Goal: Task Accomplishment & Management: Manage account settings

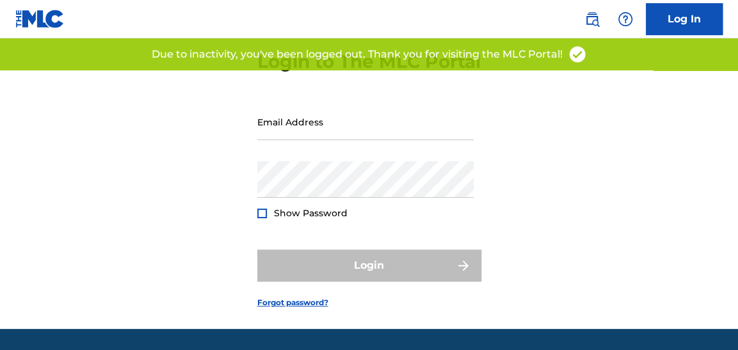
scroll to position [69, 0]
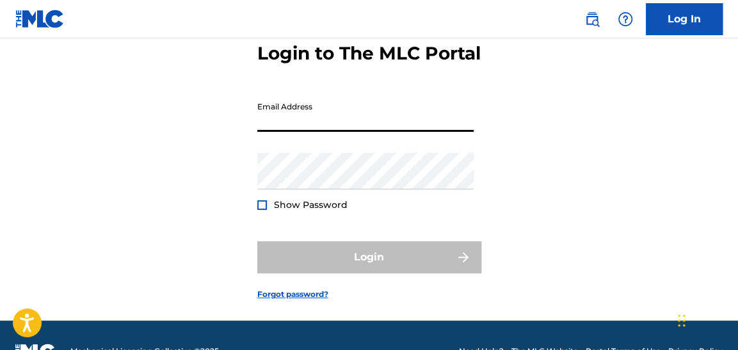
click at [289, 132] on input "Email Address" at bounding box center [365, 113] width 216 height 37
type input "m"
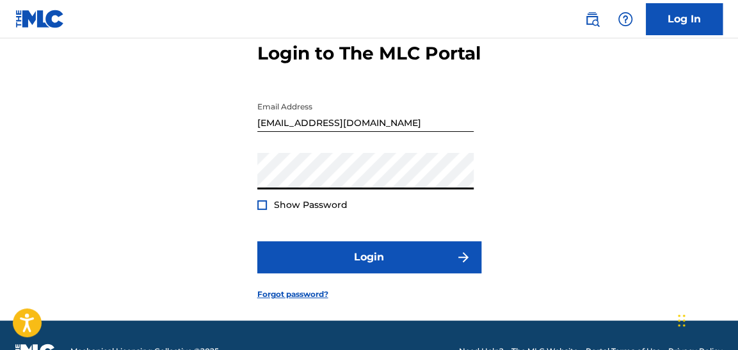
click at [257, 241] on button "Login" at bounding box center [369, 257] width 224 height 32
click at [226, 181] on div "Login to The MLC Portal Email Address [EMAIL_ADDRESS][DOMAIN_NAME] Password Sho…" at bounding box center [369, 161] width 738 height 320
click at [257, 241] on button "Login" at bounding box center [369, 257] width 224 height 32
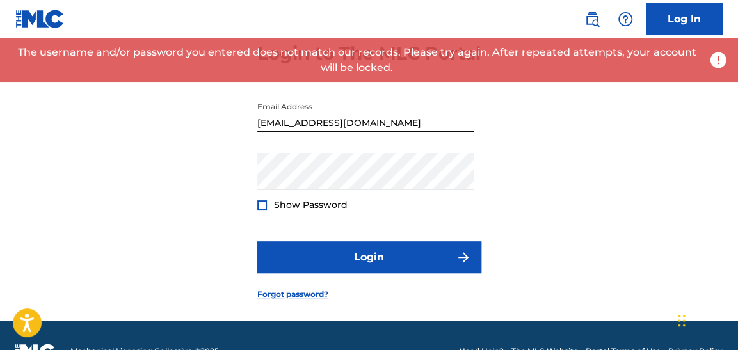
click at [339, 211] on div "Password Show Password" at bounding box center [365, 182] width 216 height 58
click at [175, 190] on div "Login to The MLC Portal Email Address [EMAIL_ADDRESS][DOMAIN_NAME] Password Sho…" at bounding box center [369, 161] width 738 height 320
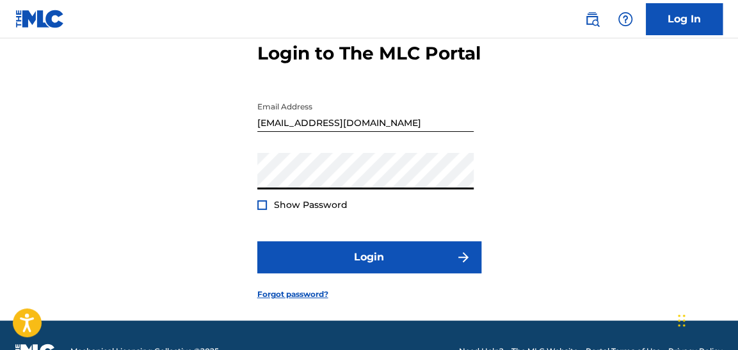
click at [257, 241] on button "Login" at bounding box center [369, 257] width 224 height 32
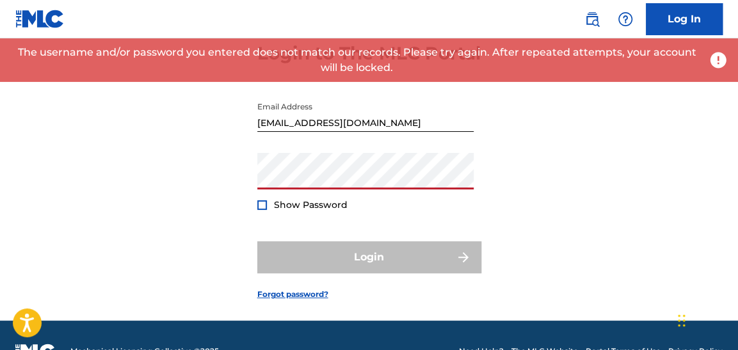
drag, startPoint x: 359, startPoint y: 131, endPoint x: 360, endPoint y: 138, distance: 6.5
click at [359, 131] on input "[EMAIL_ADDRESS][DOMAIN_NAME]" at bounding box center [365, 113] width 216 height 37
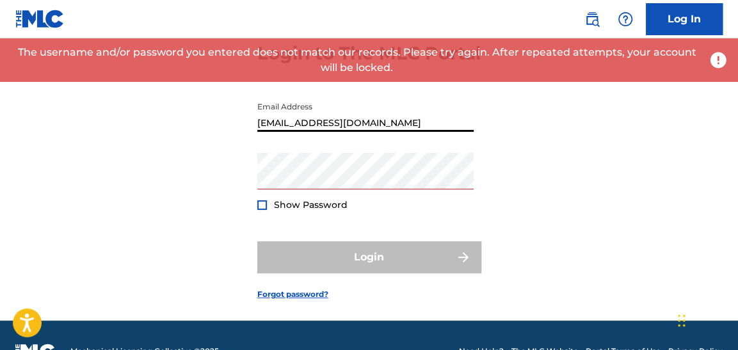
drag, startPoint x: 366, startPoint y: 138, endPoint x: 251, endPoint y: 143, distance: 115.4
click at [251, 143] on div "Login to The MLC Portal Email Address [EMAIL_ADDRESS][DOMAIN_NAME] Password Sho…" at bounding box center [369, 161] width 738 height 320
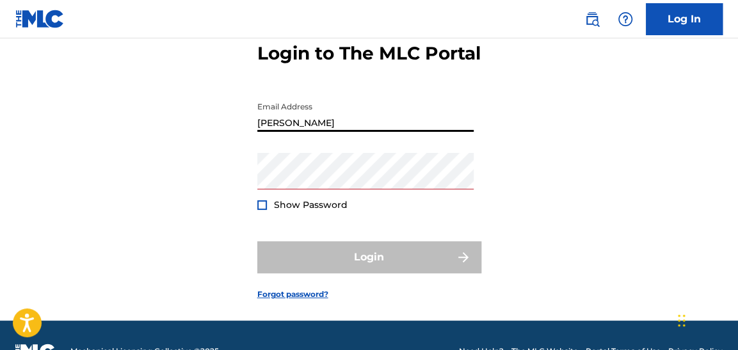
type input "[DATE][PERSON_NAME][EMAIL_ADDRESS][DOMAIN_NAME]"
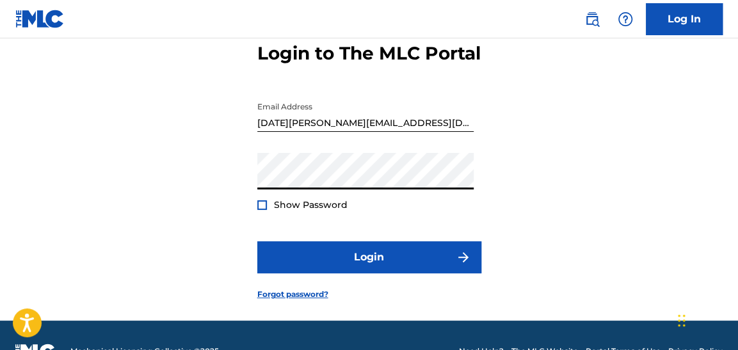
click at [257, 241] on button "Login" at bounding box center [369, 257] width 224 height 32
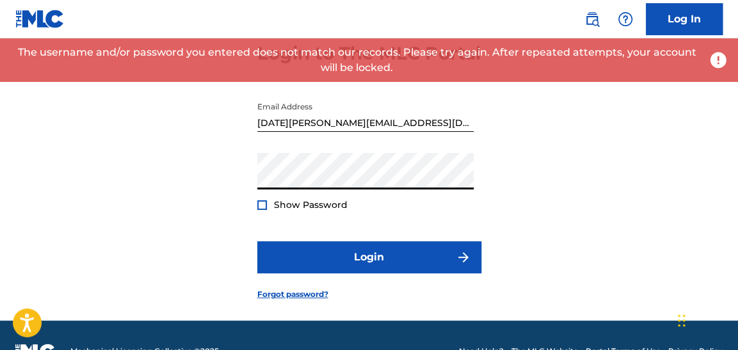
click at [257, 241] on button "Login" at bounding box center [369, 257] width 224 height 32
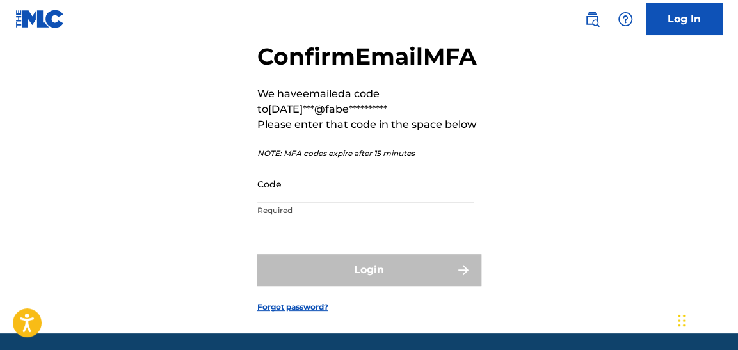
click at [428, 202] on input "Code" at bounding box center [365, 184] width 216 height 37
paste input "525941"
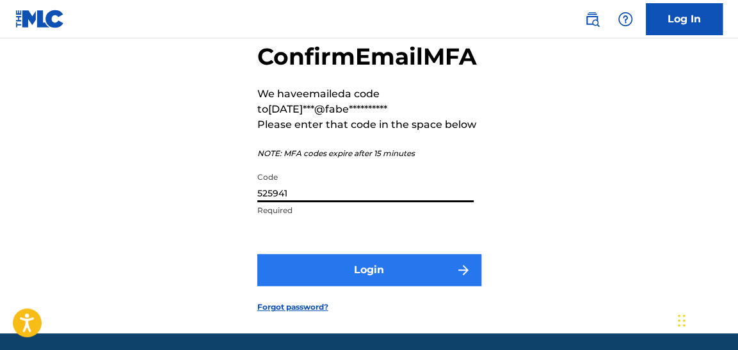
type input "525941"
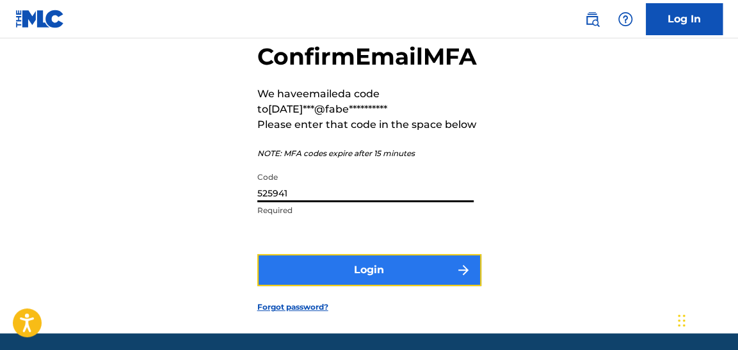
click at [410, 286] on button "Login" at bounding box center [369, 270] width 224 height 32
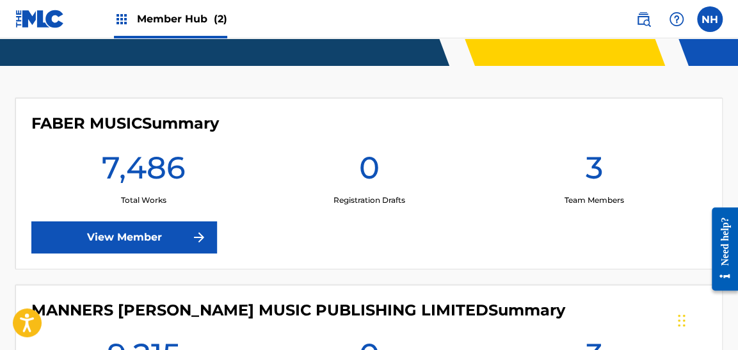
scroll to position [384, 0]
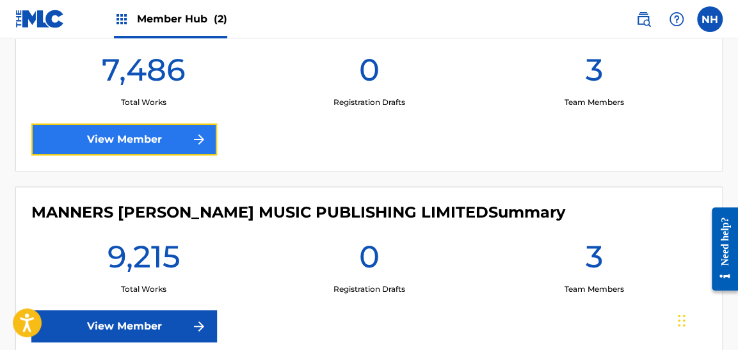
click at [193, 135] on img at bounding box center [198, 139] width 15 height 15
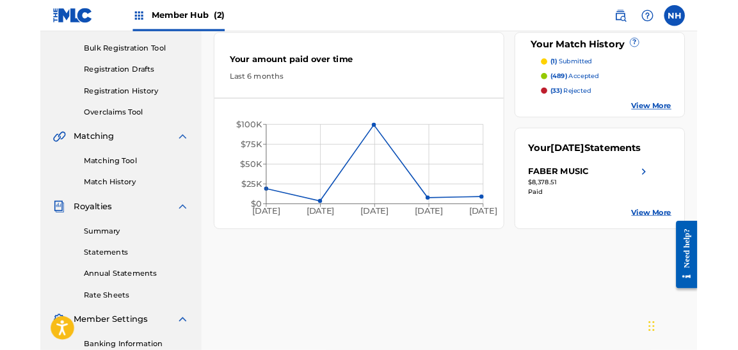
scroll to position [128, 0]
